Goal: Obtain resource: Download file/media

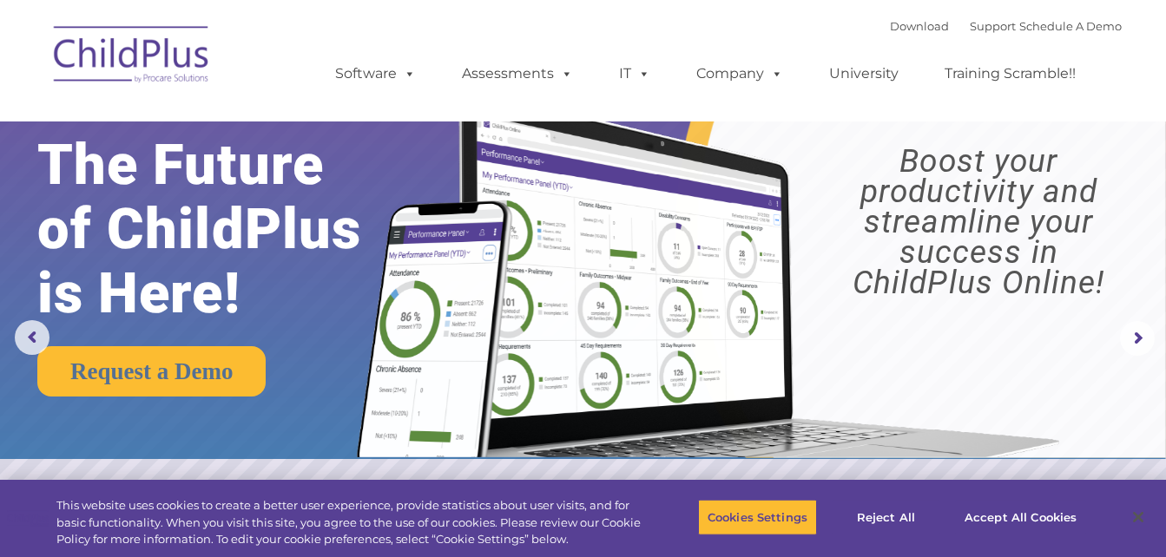
select select "MEDIUM"
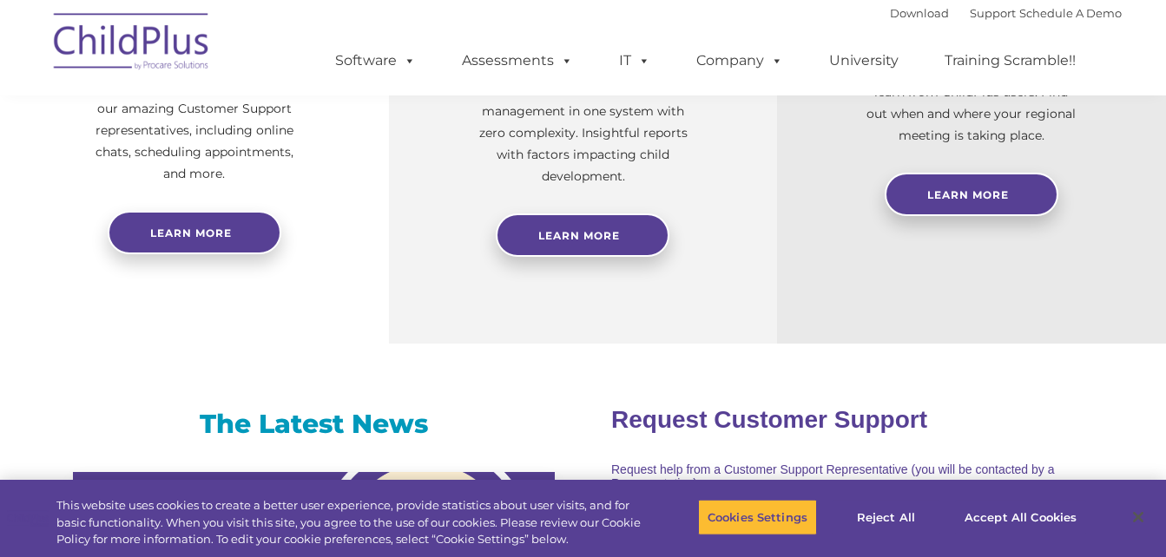
scroll to position [901, 0]
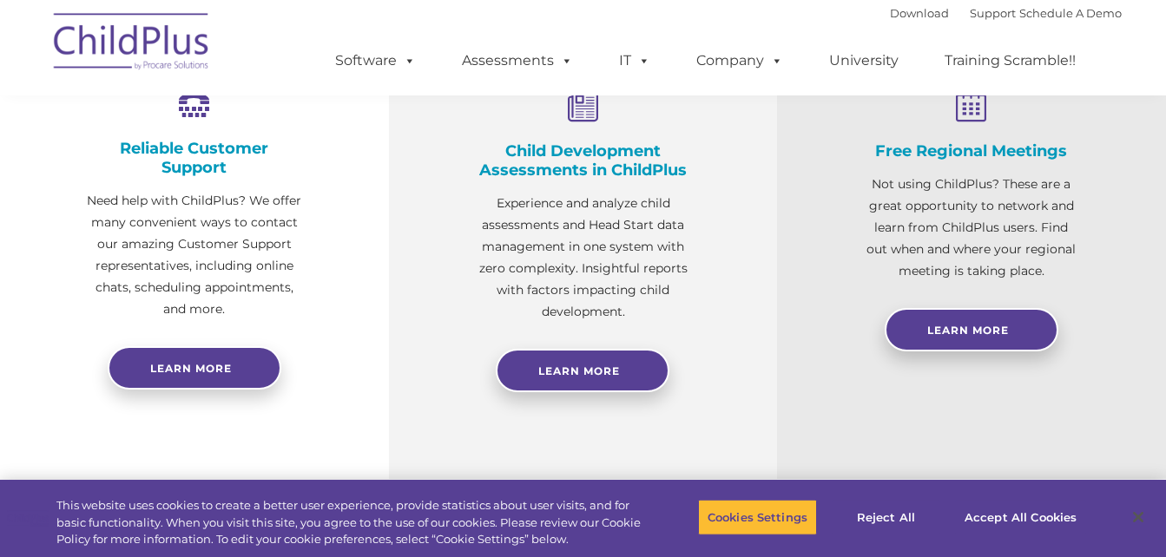
click at [1118, 412] on div "Free Regional Meetings Not using ChildPlus? These are a great opportunity to ne…" at bounding box center [971, 233] width 389 height 492
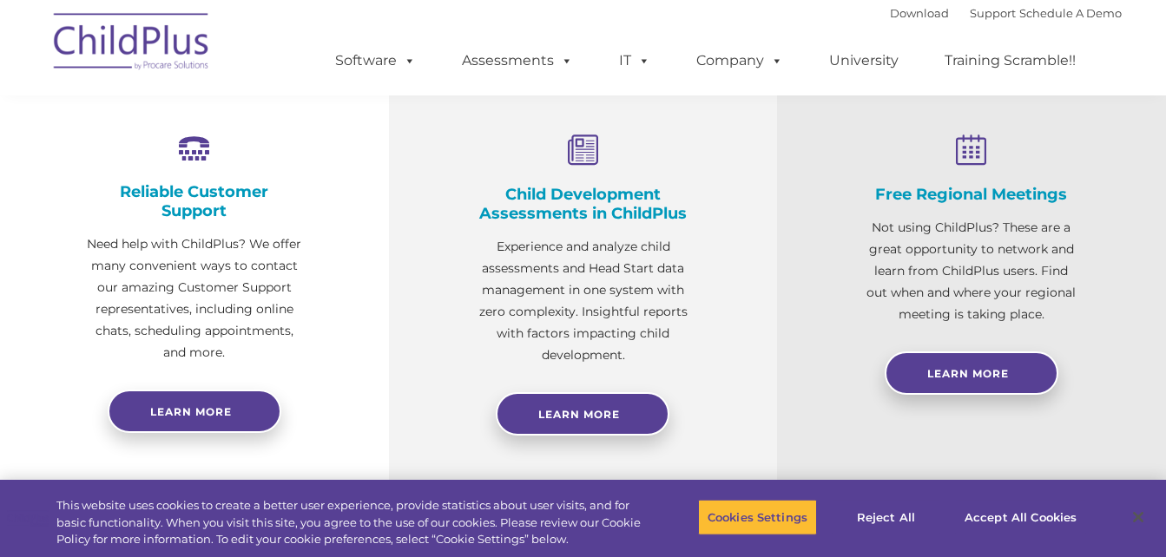
click at [1118, 412] on div "Free Regional Meetings Not using ChildPlus? These are a great opportunity to ne…" at bounding box center [971, 276] width 389 height 492
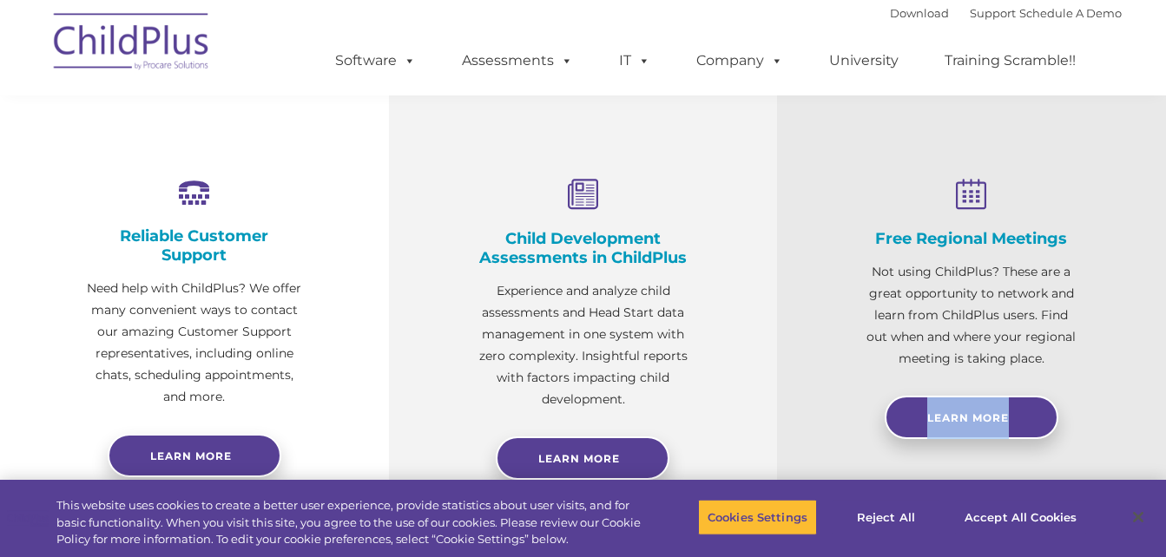
click at [1118, 412] on div "Free Regional Meetings Not using ChildPlus? These are a great opportunity to ne…" at bounding box center [971, 321] width 389 height 492
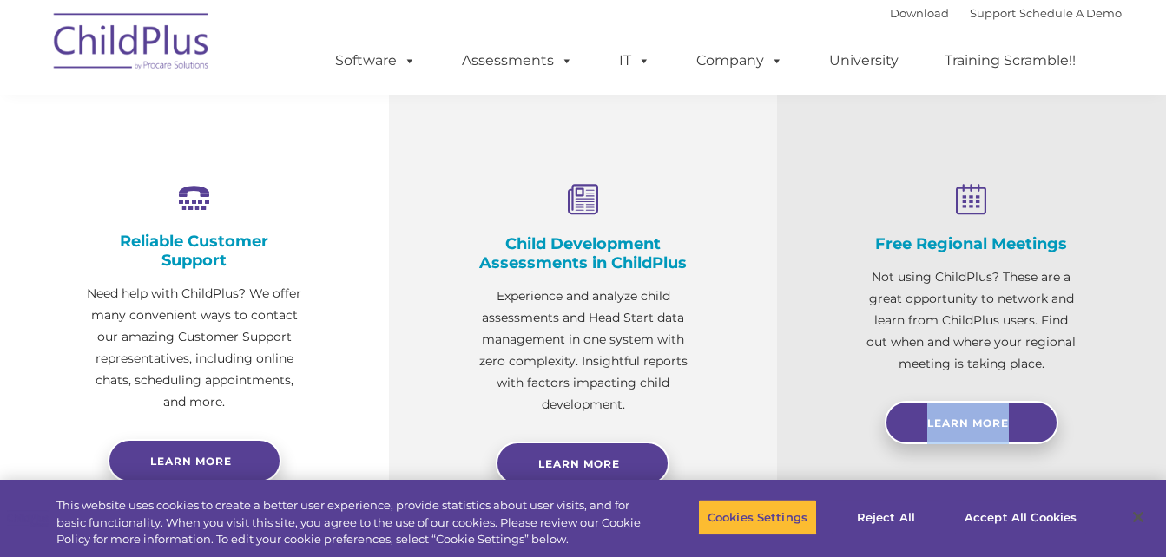
scroll to position [597, 0]
drag, startPoint x: 1118, startPoint y: 412, endPoint x: 1090, endPoint y: 432, distance: 34.2
click at [1090, 432] on div "Free Regional Meetings Not using ChildPlus? These are a great opportunity to ne…" at bounding box center [971, 327] width 389 height 492
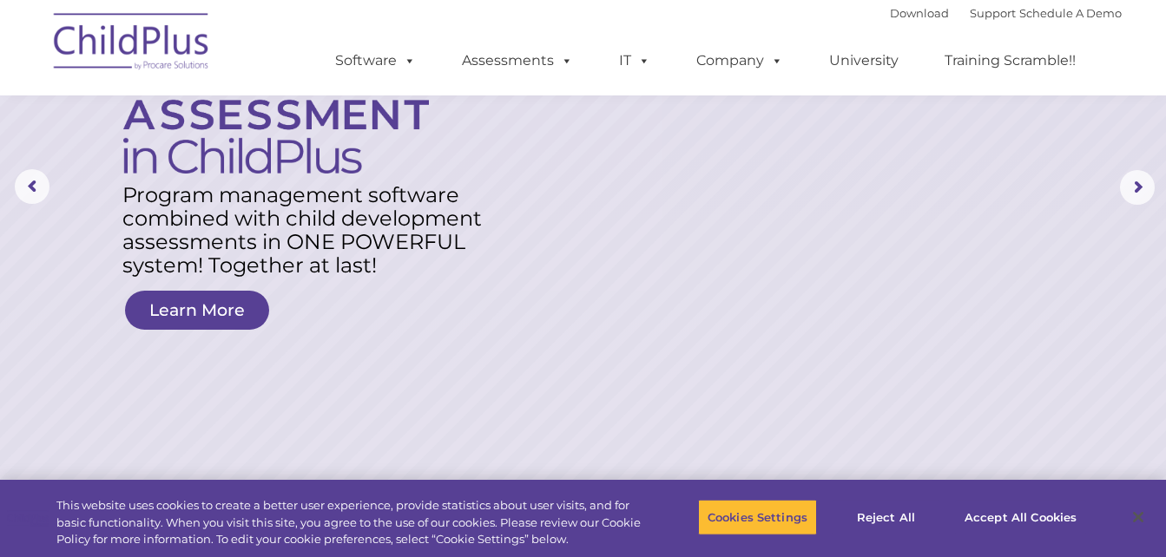
scroll to position [0, 0]
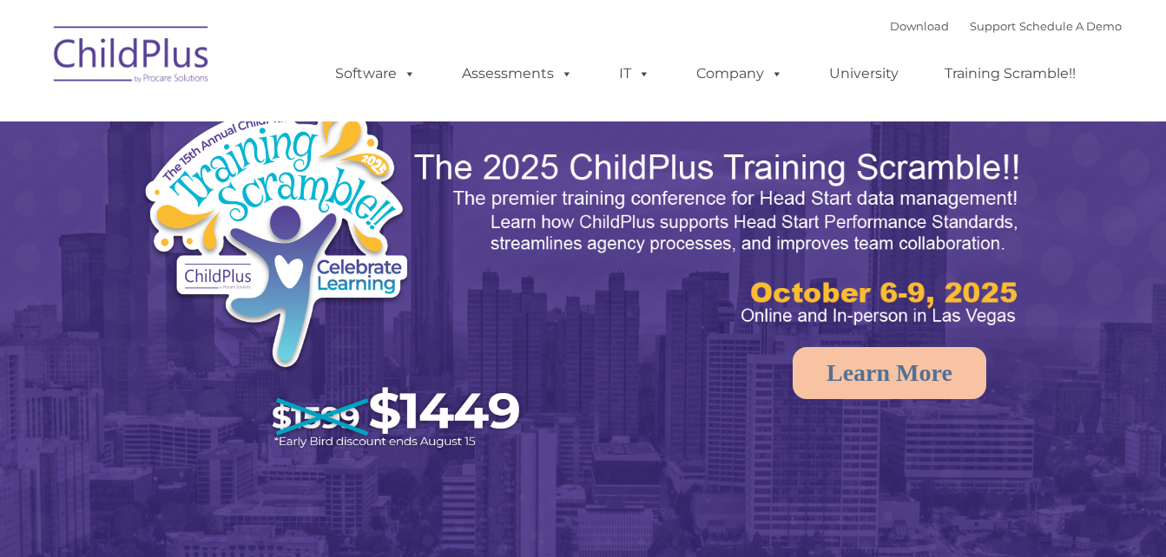
select select "MEDIUM"
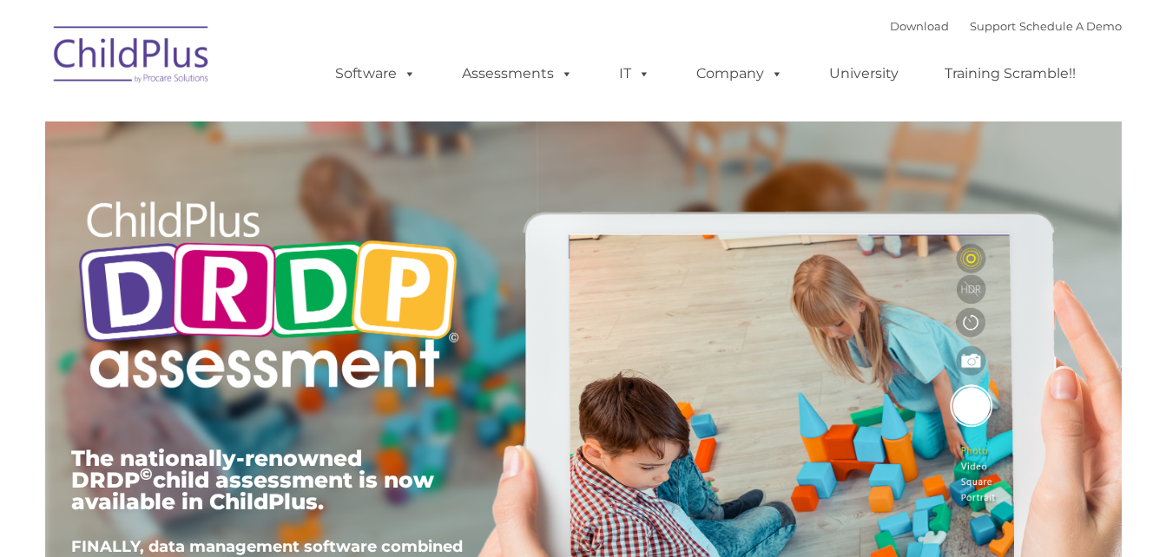
type input ""
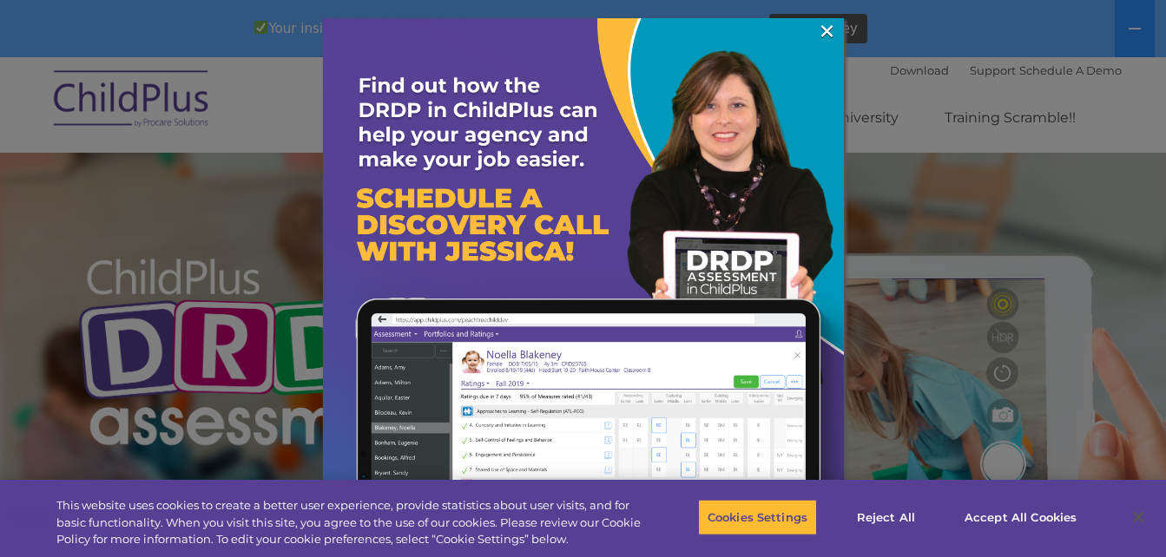
click at [815, 35] on img at bounding box center [583, 278] width 521 height 521
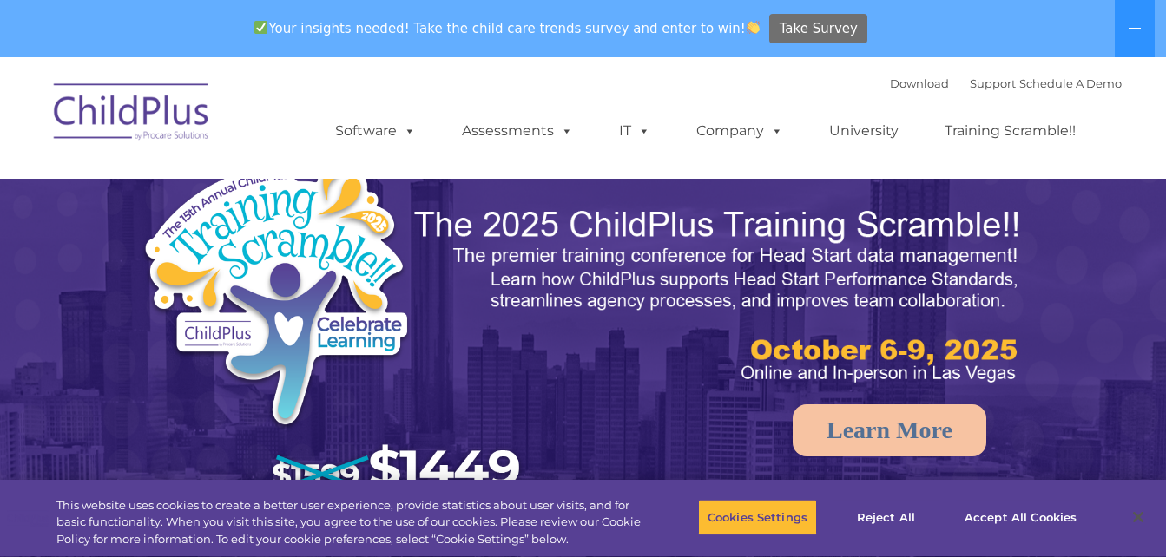
select select "MEDIUM"
click at [905, 77] on link "Download" at bounding box center [919, 83] width 59 height 14
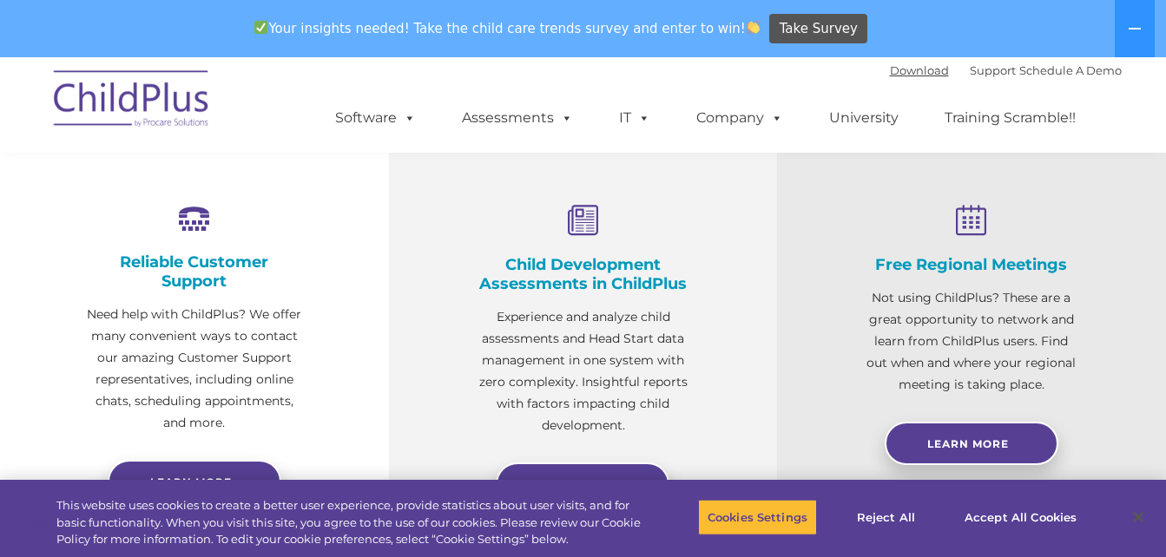
scroll to position [630, 0]
